Goal: Task Accomplishment & Management: Use online tool/utility

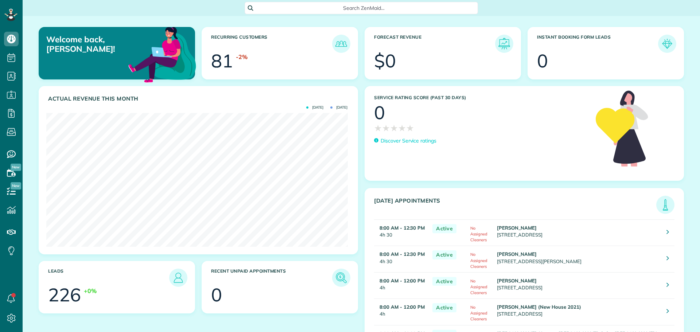
scroll to position [134, 301]
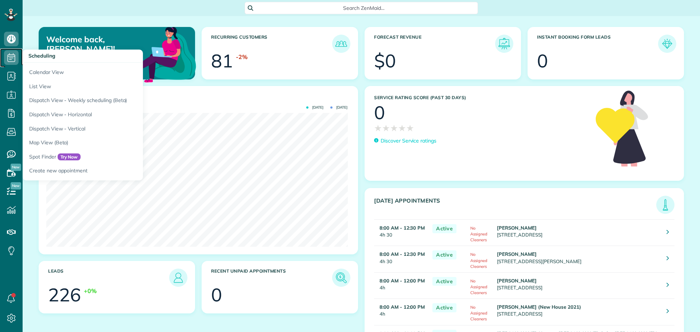
click at [11, 57] on icon at bounding box center [11, 57] width 15 height 15
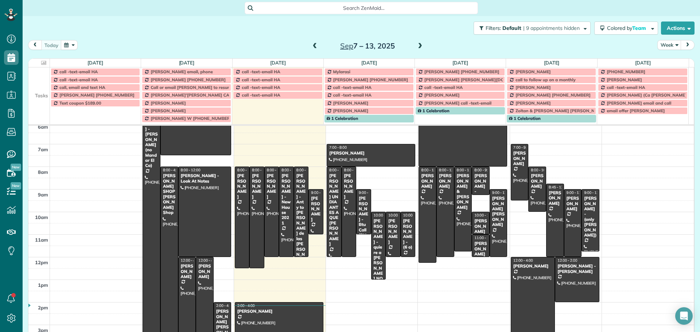
scroll to position [36, 0]
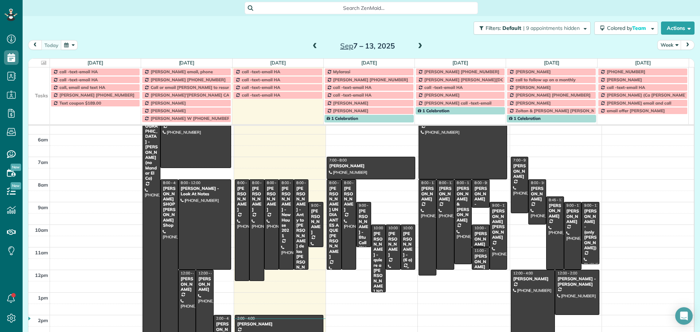
click at [402, 262] on div at bounding box center [408, 247] width 14 height 44
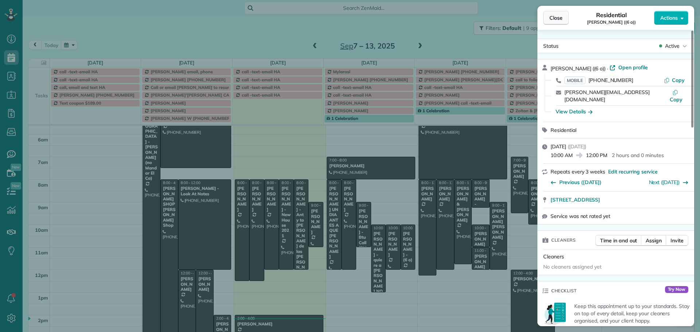
click at [567, 17] on button "Close" at bounding box center [556, 18] width 26 height 14
